Goal: Task Accomplishment & Management: Complete application form

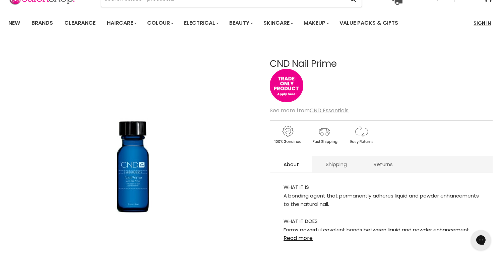
click at [475, 20] on link "Sign In" at bounding box center [481, 23] width 25 height 14
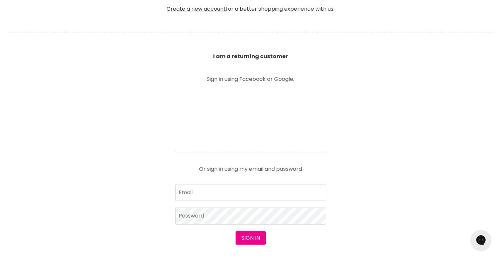
scroll to position [205, 0]
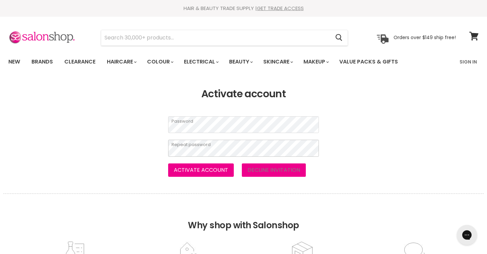
click at [168, 164] on button "Activate account" at bounding box center [201, 170] width 66 height 13
click at [207, 165] on button "Activate account" at bounding box center [201, 170] width 66 height 13
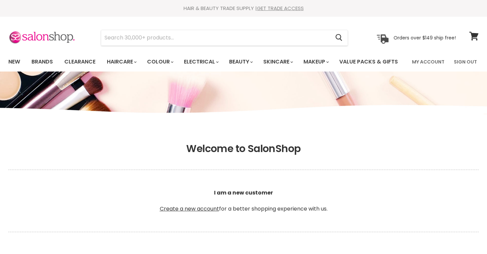
click at [190, 34] on input "Search" at bounding box center [215, 37] width 229 height 15
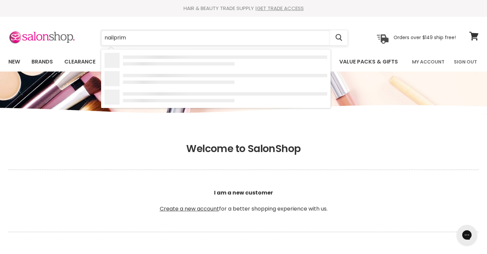
type input "nailprime"
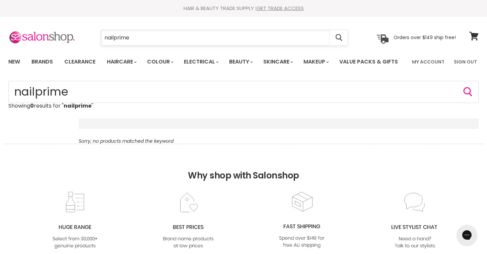
click at [115, 36] on input "nailprime" at bounding box center [215, 37] width 229 height 15
type input "nail prime"
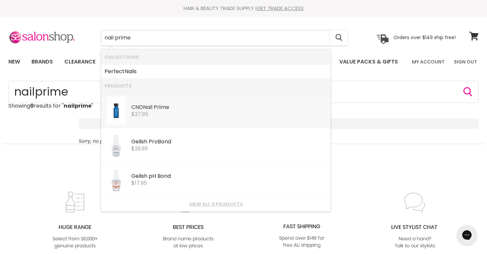
click at [166, 118] on link "CND Nail Prime CND Essentials $37.95" at bounding box center [215, 111] width 223 height 28
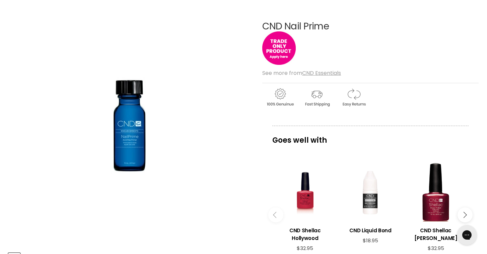
scroll to position [33, 0]
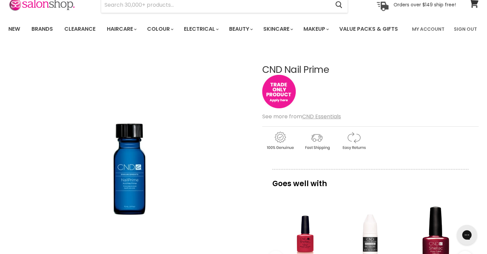
click at [275, 108] on img "Main content" at bounding box center [278, 91] width 33 height 33
